Goal: Information Seeking & Learning: Learn about a topic

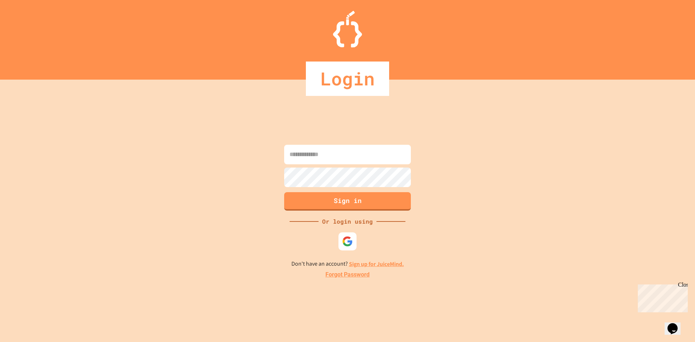
click at [358, 166] on form "Sign in" at bounding box center [347, 177] width 130 height 69
click at [358, 159] on input at bounding box center [347, 155] width 127 height 20
type input "**********"
click at [366, 199] on button "Sign in" at bounding box center [347, 200] width 129 height 19
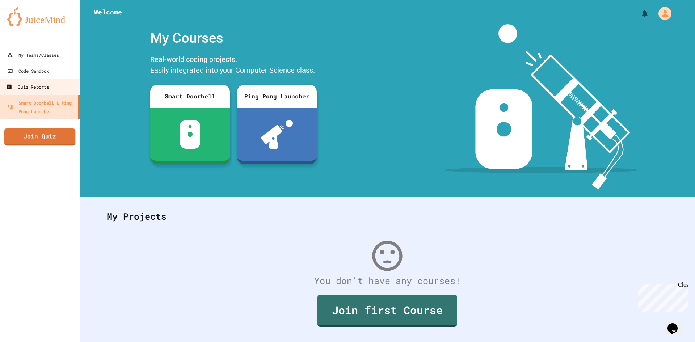
click at [21, 91] on div "Quiz Reports" at bounding box center [27, 87] width 43 height 9
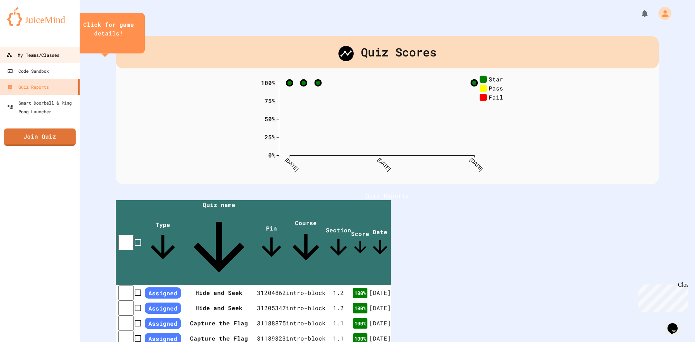
click at [50, 56] on div "My Teams/Classes" at bounding box center [32, 55] width 53 height 9
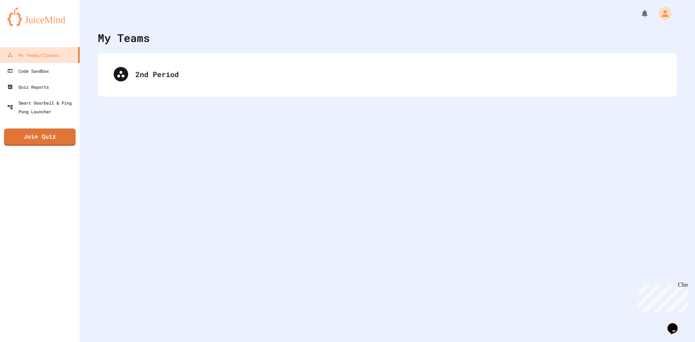
click at [189, 72] on div "2nd Period" at bounding box center [387, 74] width 565 height 29
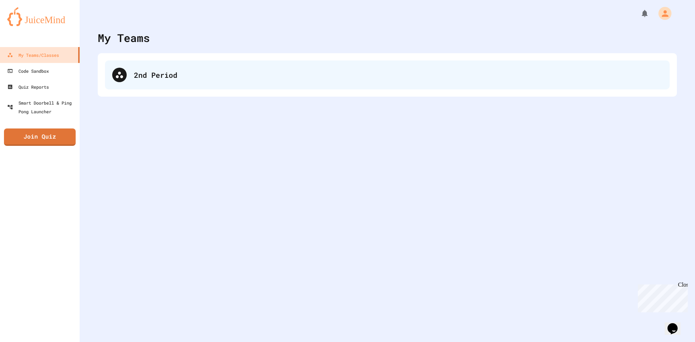
click at [187, 76] on div "2nd Period" at bounding box center [398, 74] width 528 height 11
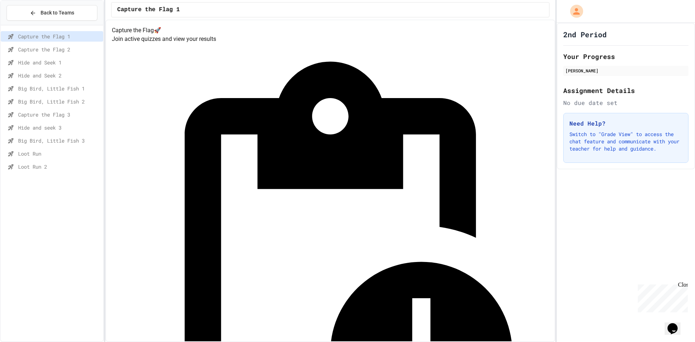
click at [75, 153] on span "Loot Run" at bounding box center [59, 154] width 82 height 8
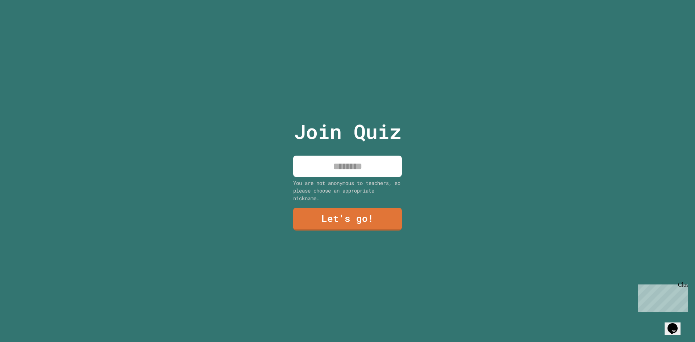
click at [351, 160] on input at bounding box center [347, 166] width 109 height 21
type input "**"
click at [361, 214] on link "Let's go!" at bounding box center [347, 218] width 101 height 24
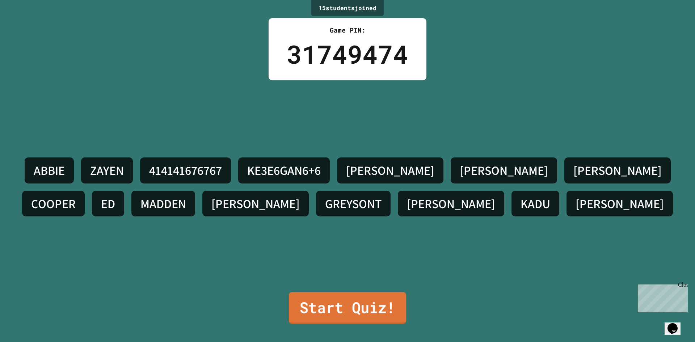
click at [365, 292] on link "Start Quiz!" at bounding box center [347, 308] width 117 height 32
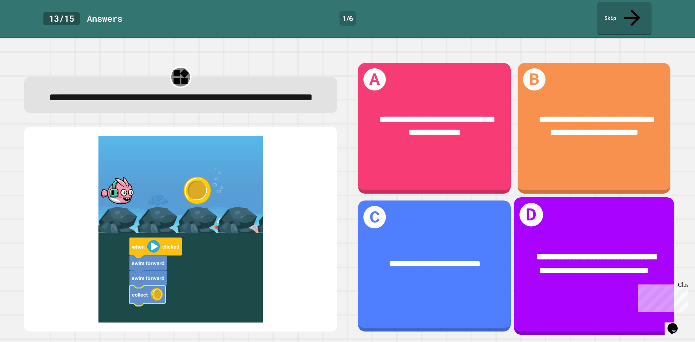
click at [546, 233] on div "**********" at bounding box center [594, 264] width 160 height 62
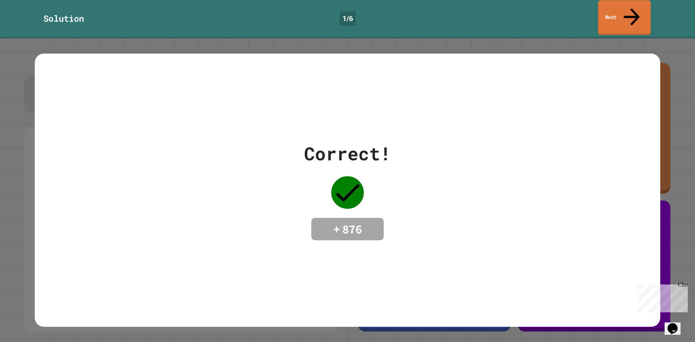
click at [631, 1] on link "Next" at bounding box center [624, 17] width 52 height 35
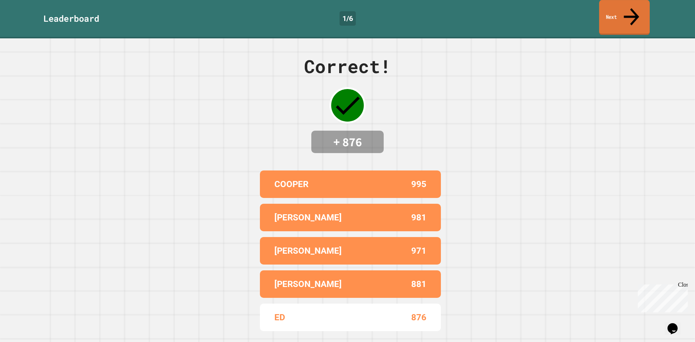
click at [612, 14] on link "Next" at bounding box center [624, 17] width 51 height 35
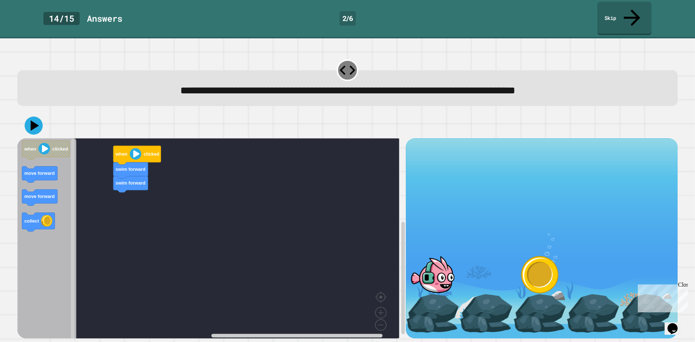
click at [113, 194] on div "swim forward swim forward when clicked when clicked move forward move forward c…" at bounding box center [211, 238] width 388 height 200
click at [36, 117] on icon at bounding box center [34, 125] width 20 height 20
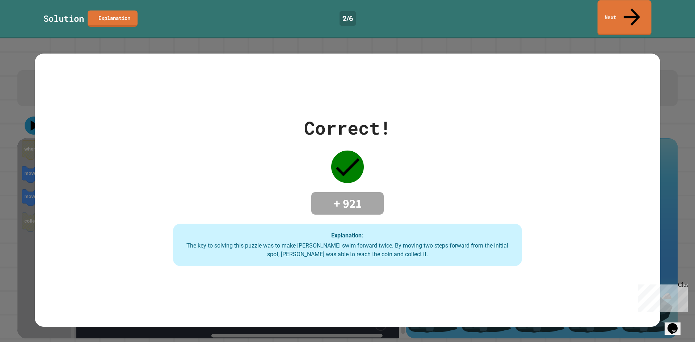
click at [634, 5] on icon at bounding box center [632, 17] width 24 height 26
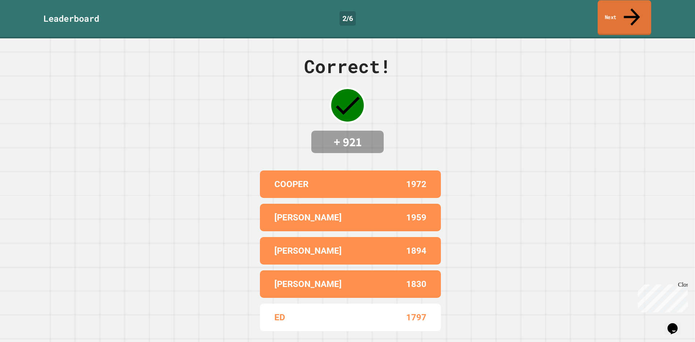
click at [647, 10] on link "Next" at bounding box center [625, 17] width 54 height 35
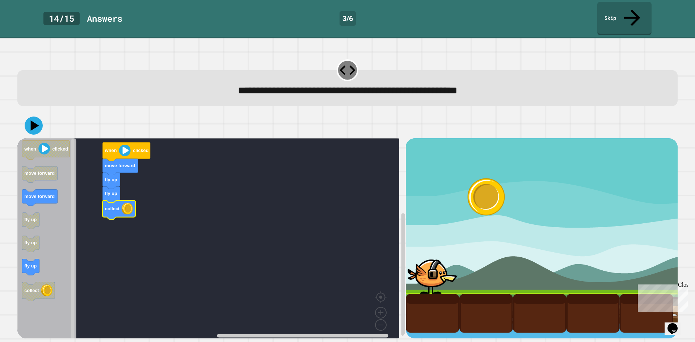
click at [41, 117] on icon at bounding box center [34, 126] width 18 height 18
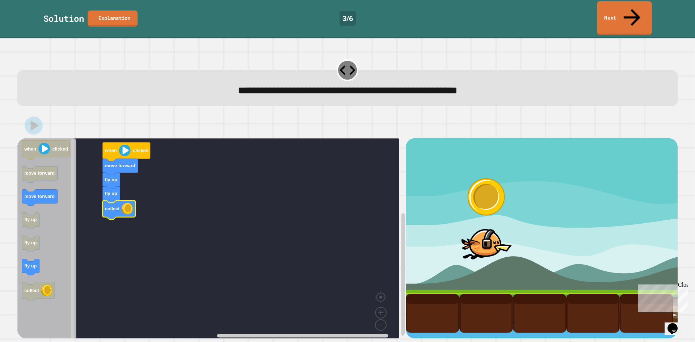
click at [621, 8] on link "Next" at bounding box center [624, 18] width 55 height 34
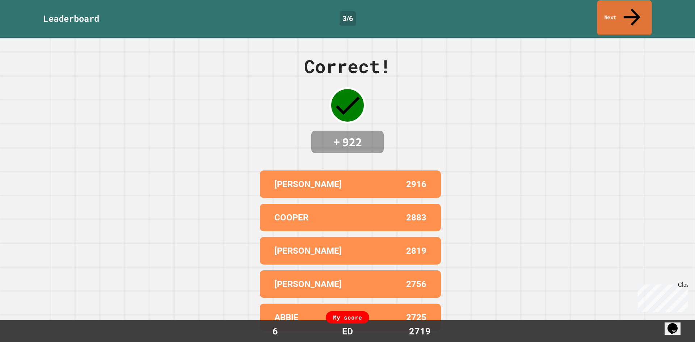
click at [611, 5] on link "Next" at bounding box center [624, 17] width 55 height 35
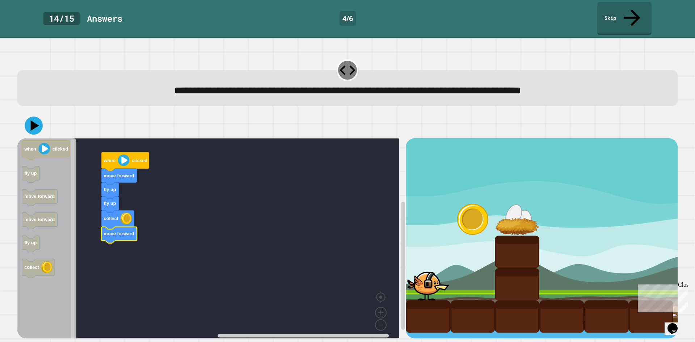
click at [45, 113] on div at bounding box center [347, 125] width 660 height 25
click at [39, 115] on icon at bounding box center [34, 126] width 22 height 22
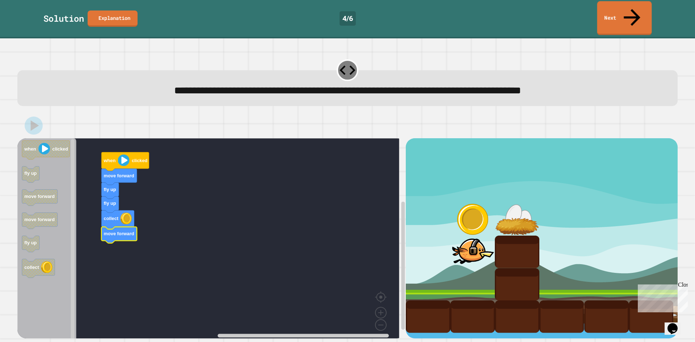
click at [629, 2] on div "Solution Explanation 4 / 6 Next" at bounding box center [347, 19] width 695 height 38
click at [629, 7] on icon at bounding box center [632, 17] width 25 height 26
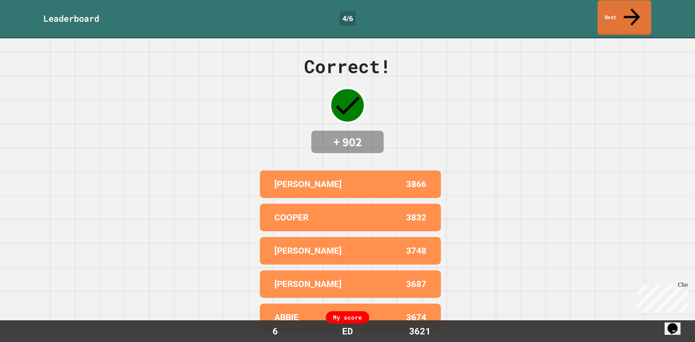
drag, startPoint x: 623, startPoint y: 12, endPoint x: 618, endPoint y: 15, distance: 6.0
click at [622, 13] on link "Next" at bounding box center [625, 17] width 54 height 35
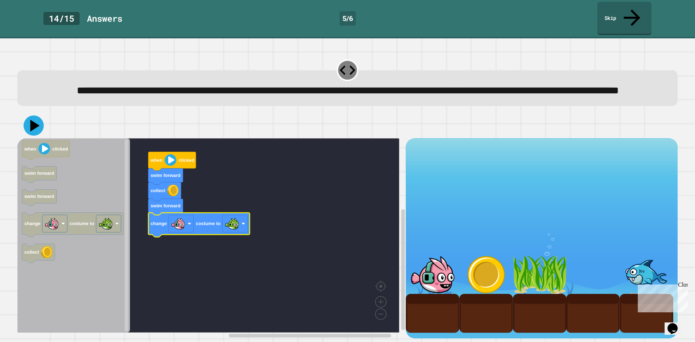
click at [37, 126] on icon at bounding box center [34, 125] width 20 height 20
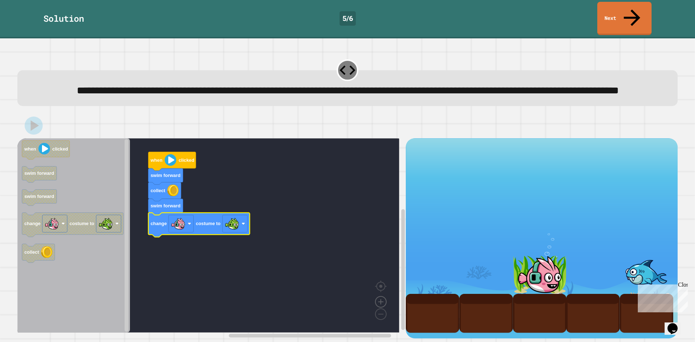
click at [382, 302] on image "Blockly Workspace" at bounding box center [380, 285] width 35 height 45
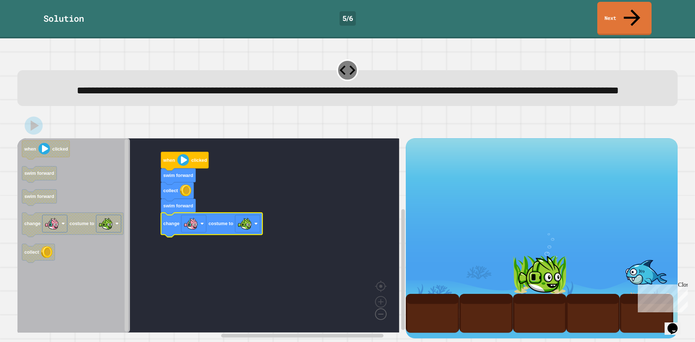
click at [379, 314] on image "Blockly Workspace" at bounding box center [369, 297] width 35 height 45
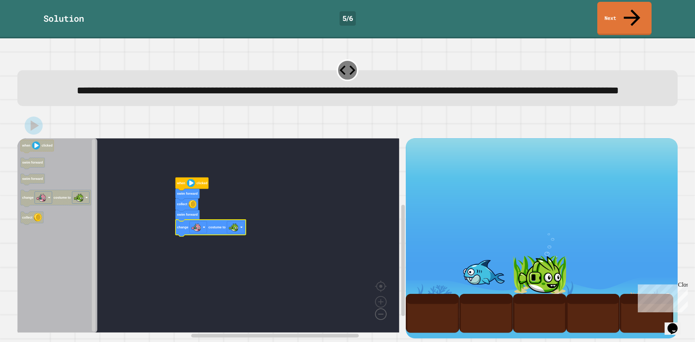
click at [378, 312] on image "Blockly Workspace" at bounding box center [369, 297] width 35 height 45
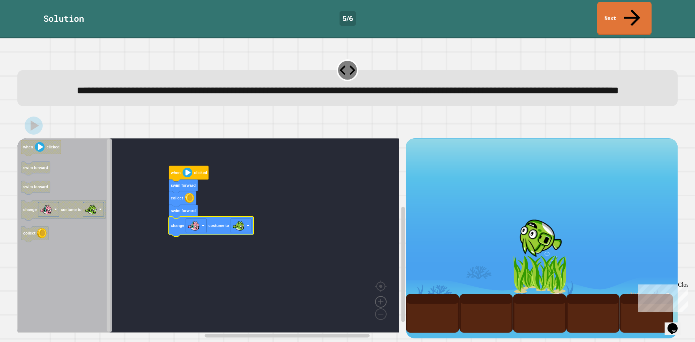
click at [379, 300] on image "Blockly Workspace" at bounding box center [380, 285] width 35 height 45
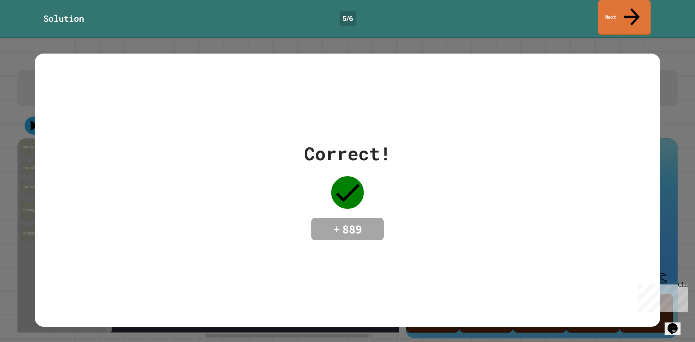
click at [636, 10] on link "Next" at bounding box center [624, 17] width 52 height 35
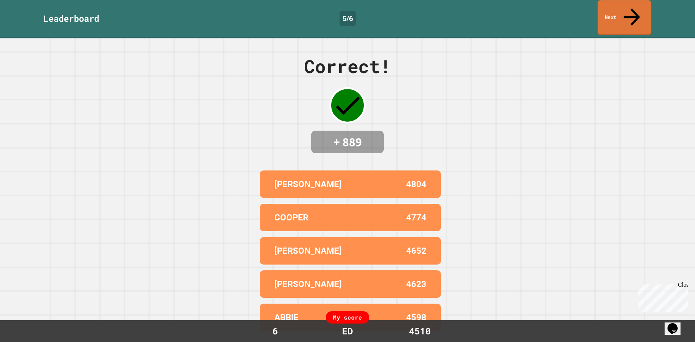
click at [607, 10] on link "Next" at bounding box center [625, 17] width 54 height 35
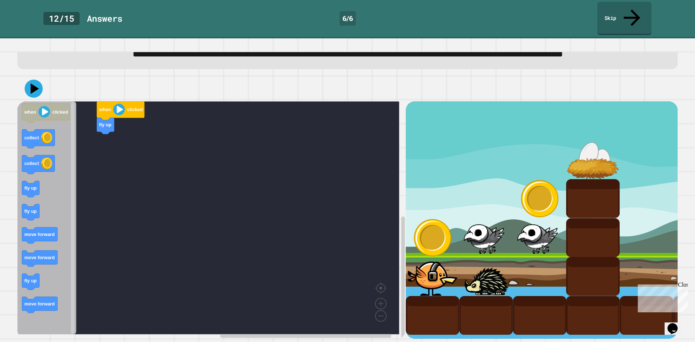
scroll to position [45, 0]
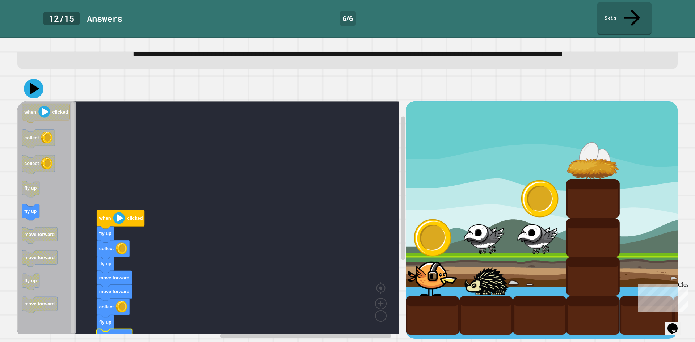
click at [31, 86] on icon at bounding box center [34, 89] width 20 height 20
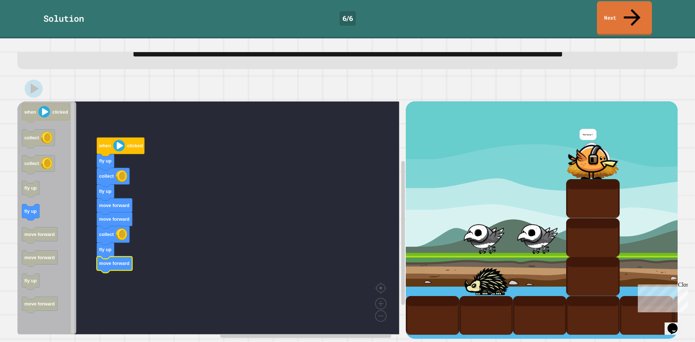
click at [640, 11] on link "Next" at bounding box center [624, 18] width 55 height 34
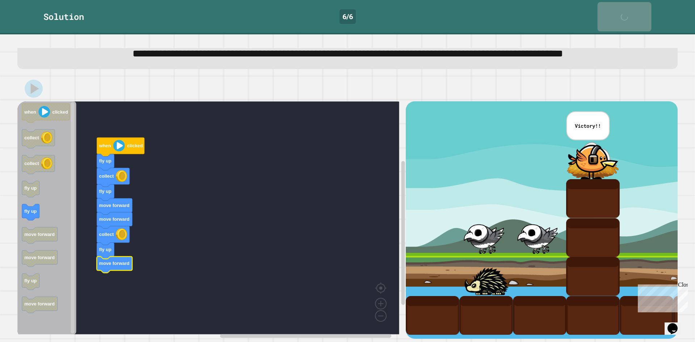
scroll to position [45, 0]
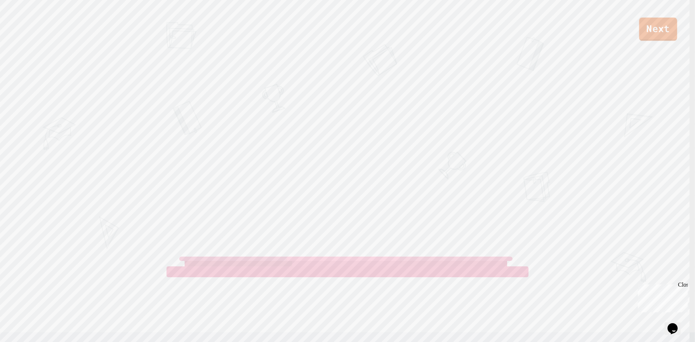
click at [659, 35] on link "Next" at bounding box center [658, 29] width 38 height 23
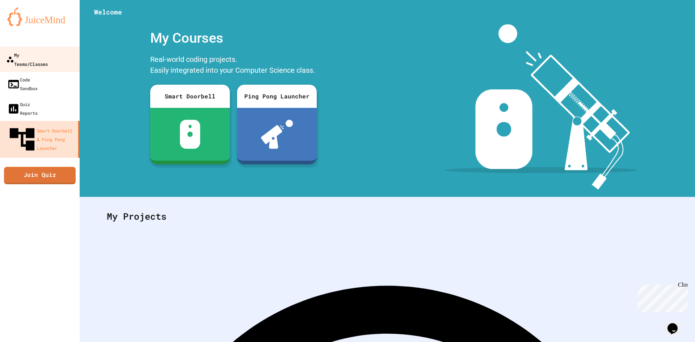
click at [48, 54] on div "My Teams/Classes" at bounding box center [27, 59] width 42 height 18
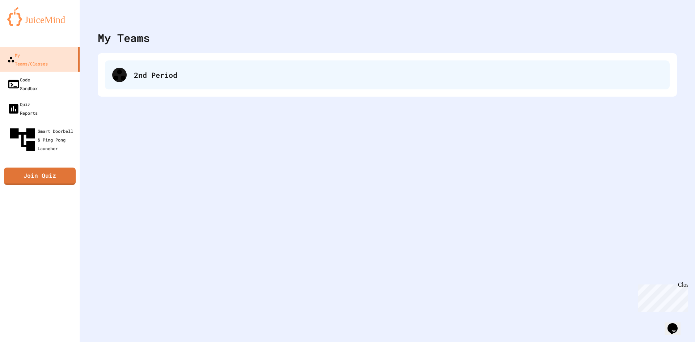
click at [138, 74] on div "2nd Period" at bounding box center [398, 74] width 528 height 11
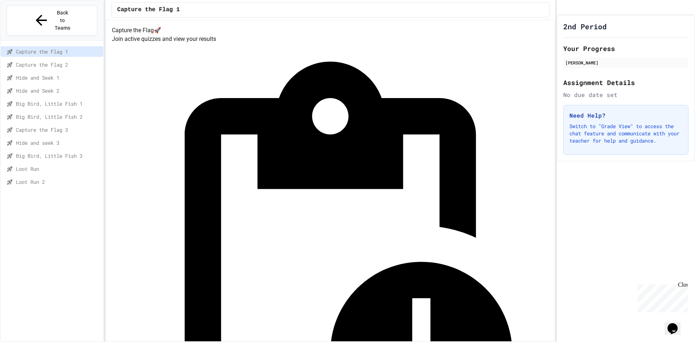
click at [70, 178] on span "Loot Run 2" at bounding box center [58, 182] width 84 height 8
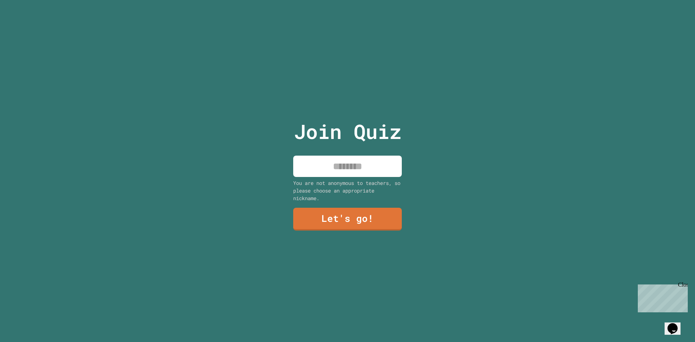
click at [355, 168] on input at bounding box center [347, 166] width 109 height 21
type input "**"
click at [368, 209] on link "Let's go!" at bounding box center [347, 218] width 98 height 24
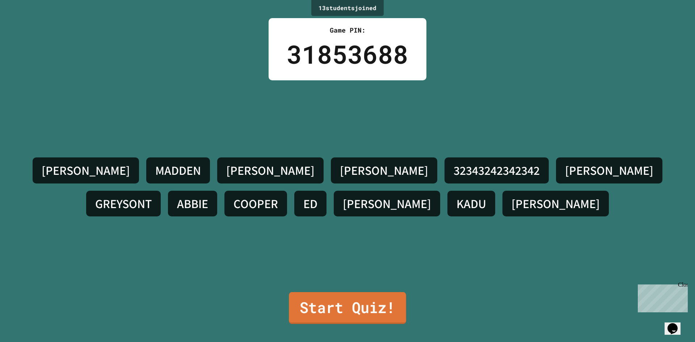
click at [331, 309] on link "Start Quiz!" at bounding box center [347, 308] width 117 height 32
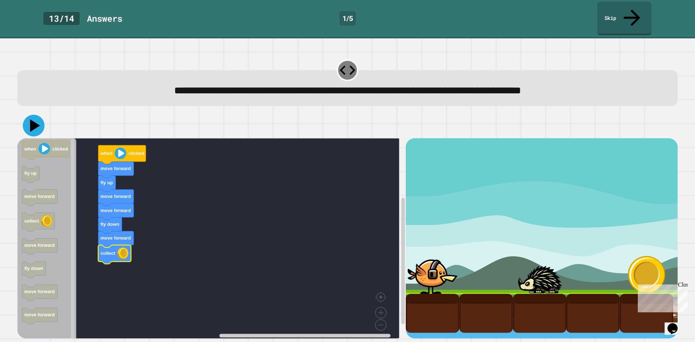
click at [29, 115] on icon at bounding box center [34, 126] width 22 height 22
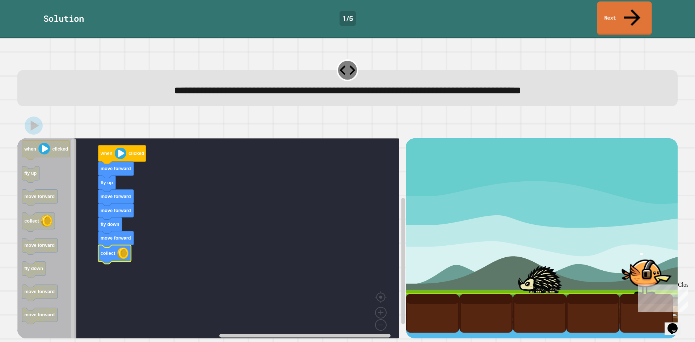
click at [647, 9] on link "Next" at bounding box center [624, 18] width 55 height 34
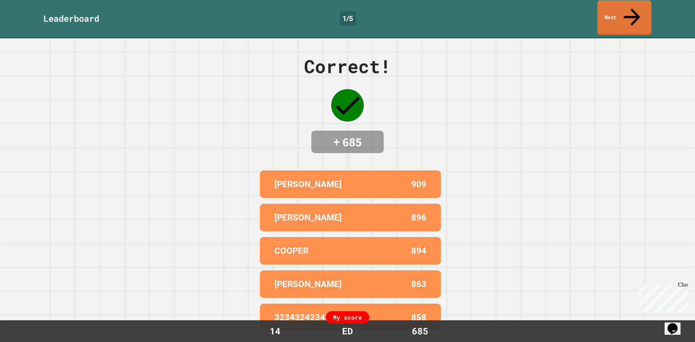
click at [647, 9] on link "Next" at bounding box center [624, 17] width 54 height 35
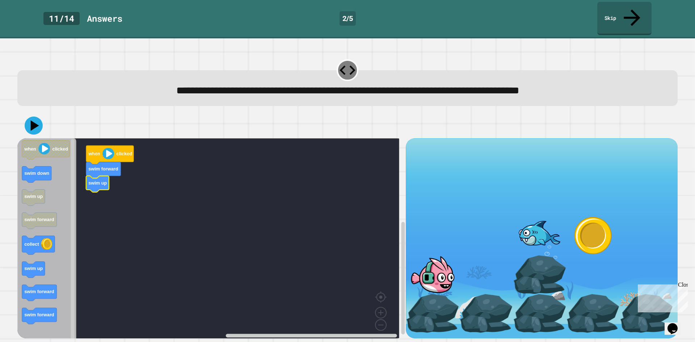
click at [66, 232] on icon "Blockly Workspace" at bounding box center [46, 240] width 59 height 205
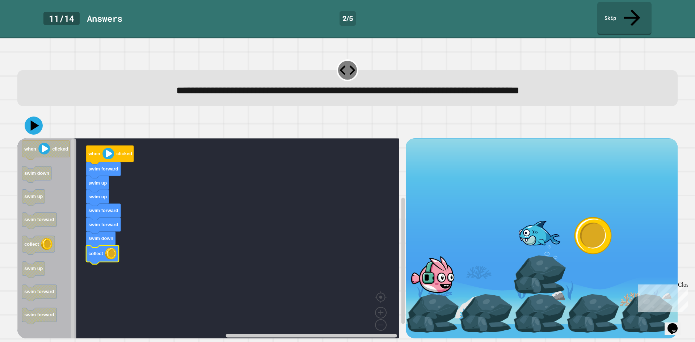
click at [27, 113] on div at bounding box center [347, 125] width 660 height 25
click at [33, 119] on icon at bounding box center [35, 125] width 10 height 13
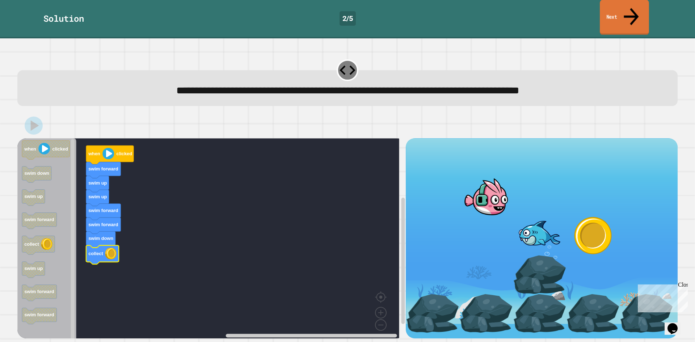
click at [622, 10] on link "Next" at bounding box center [624, 17] width 49 height 35
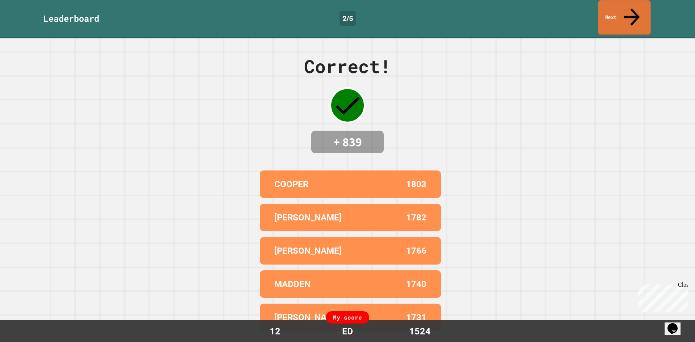
click at [619, 10] on link "Next" at bounding box center [624, 17] width 52 height 35
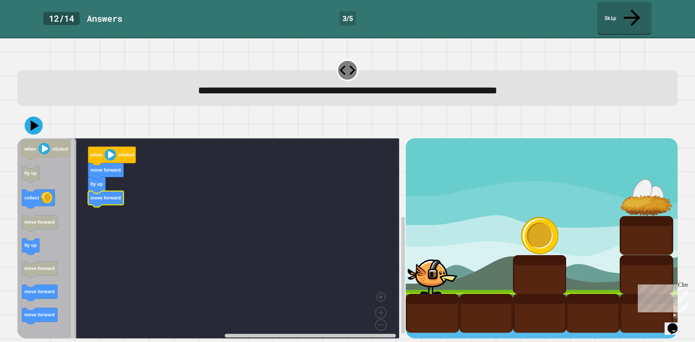
click at [56, 185] on icon "Blockly Workspace" at bounding box center [46, 240] width 59 height 205
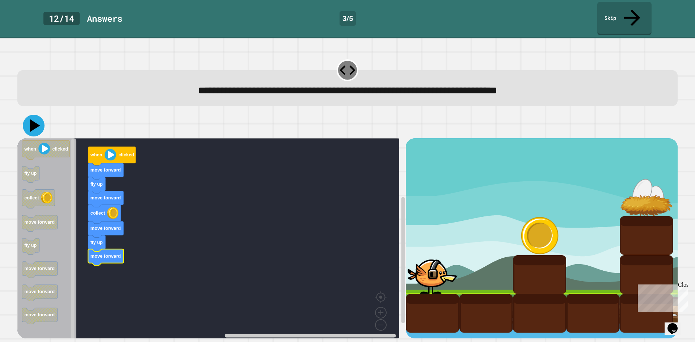
click at [40, 115] on icon at bounding box center [34, 126] width 22 height 22
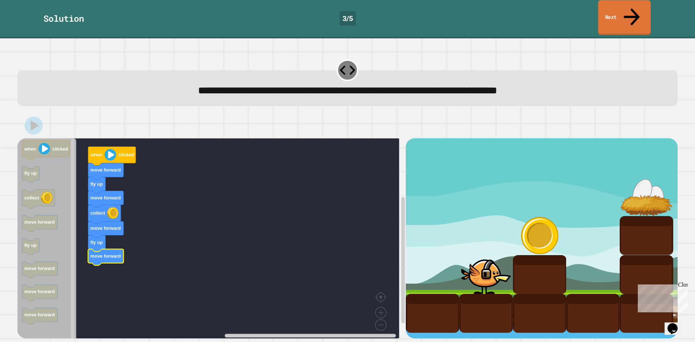
click at [619, 5] on link "Next" at bounding box center [624, 17] width 52 height 35
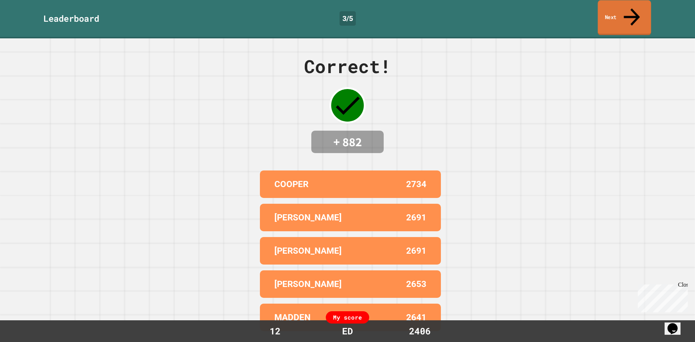
click at [606, 10] on link "Next" at bounding box center [624, 17] width 53 height 35
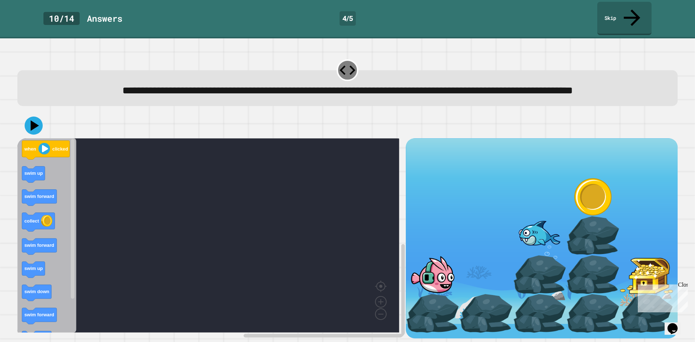
scroll to position [6, 0]
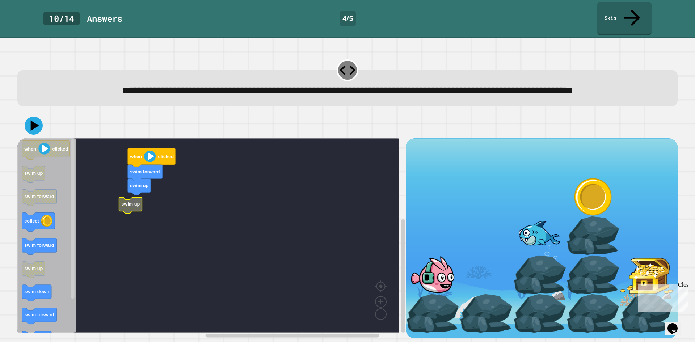
click at [141, 199] on g "when clicked swim forward swim up swim up" at bounding box center [213, 235] width 392 height 194
click at [147, 198] on rect "Blockly Workspace" at bounding box center [208, 235] width 382 height 194
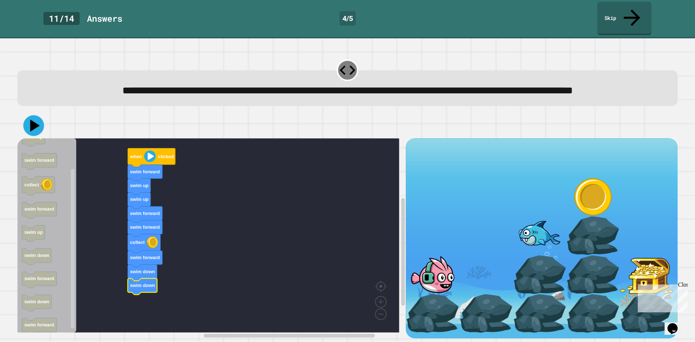
click at [29, 118] on icon at bounding box center [33, 125] width 21 height 21
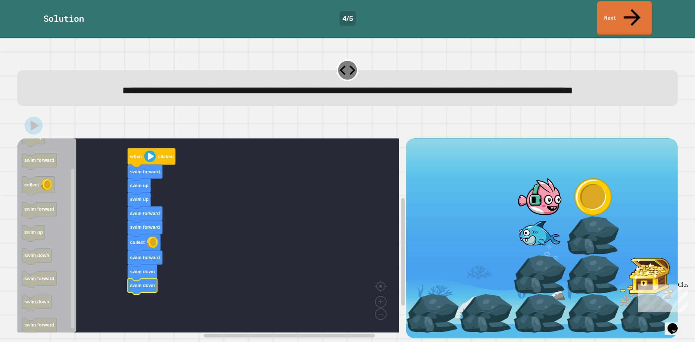
click at [639, 12] on link "Next" at bounding box center [624, 18] width 55 height 34
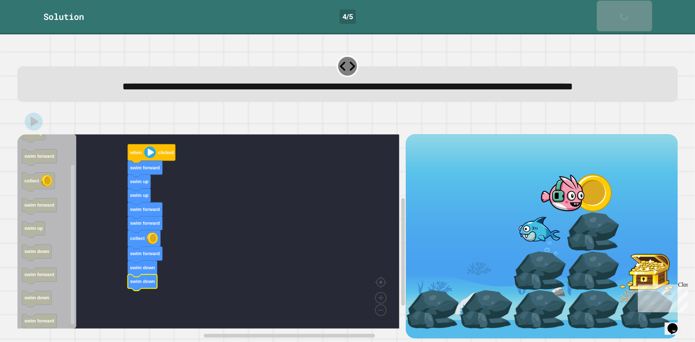
scroll to position [5, 0]
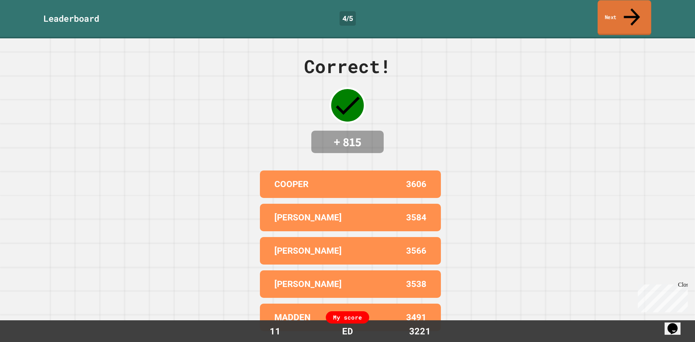
click at [617, 7] on link "Next" at bounding box center [625, 17] width 54 height 35
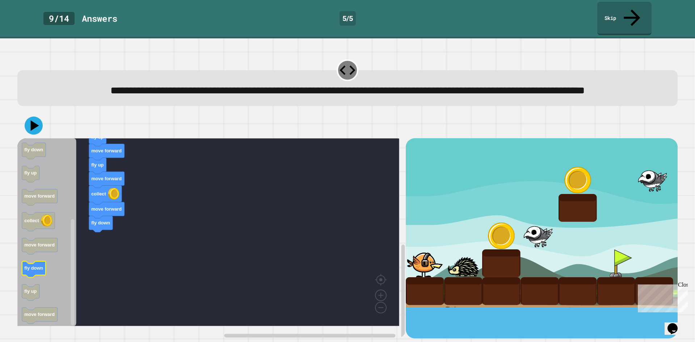
click at [53, 266] on icon "Blockly Workspace" at bounding box center [46, 232] width 59 height 188
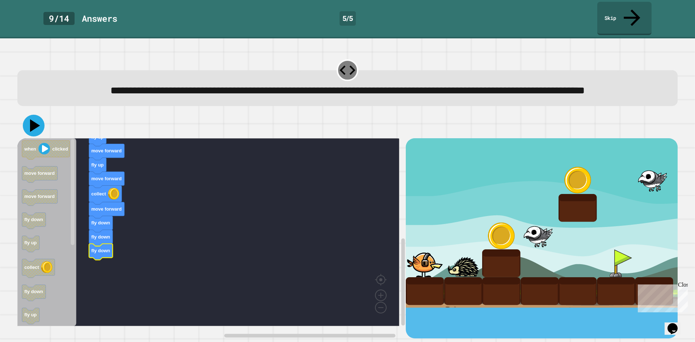
click at [40, 128] on icon at bounding box center [34, 126] width 22 height 22
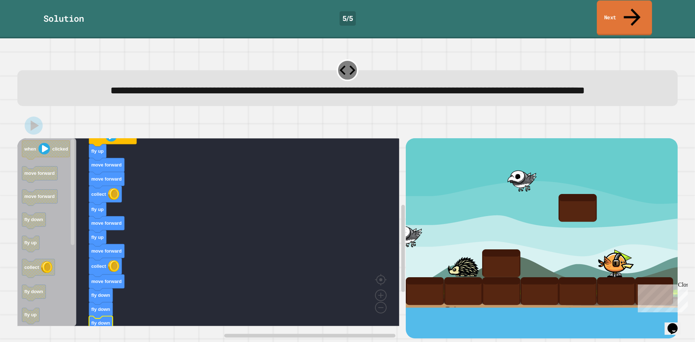
click at [634, 9] on icon at bounding box center [632, 17] width 25 height 26
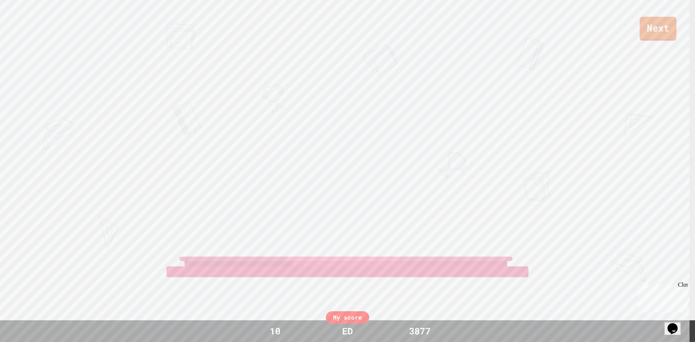
click at [656, 28] on link "Next" at bounding box center [658, 29] width 37 height 24
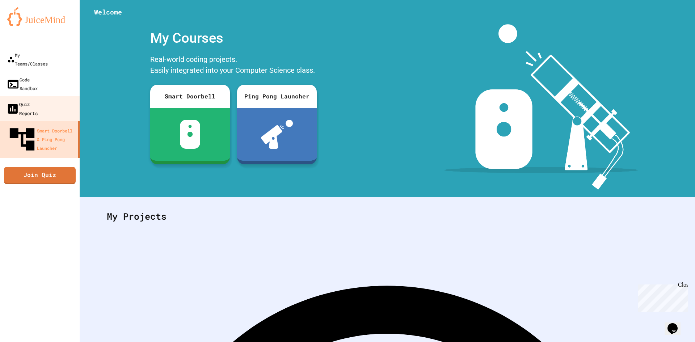
click at [38, 100] on div "Quiz Reports" at bounding box center [21, 109] width 31 height 18
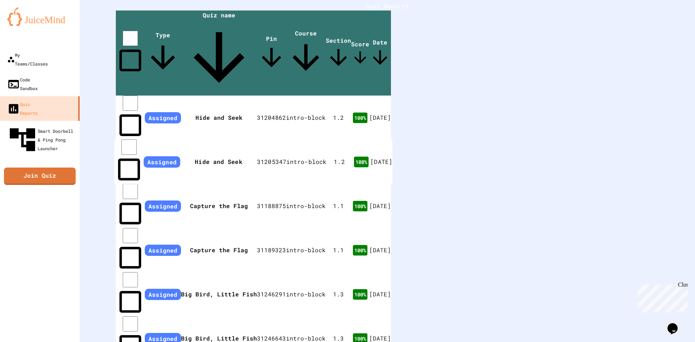
scroll to position [184, 0]
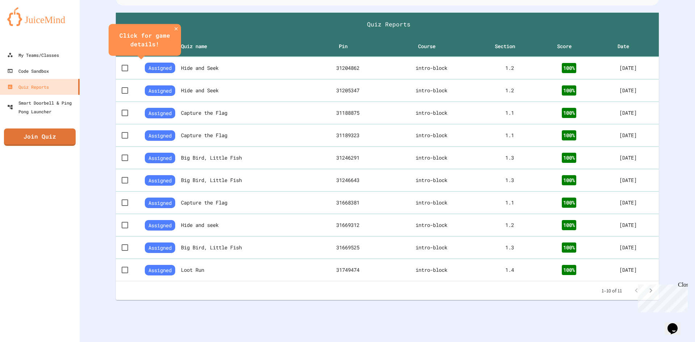
scroll to position [184, 0]
